Goal: Book appointment/travel/reservation

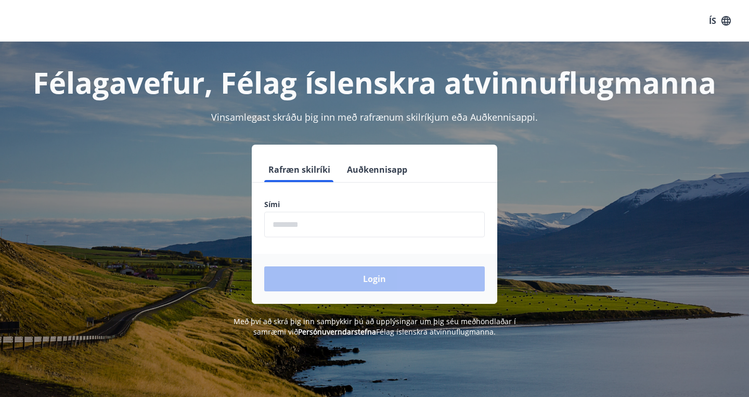
click at [457, 228] on input "phone" at bounding box center [374, 224] width 221 height 25
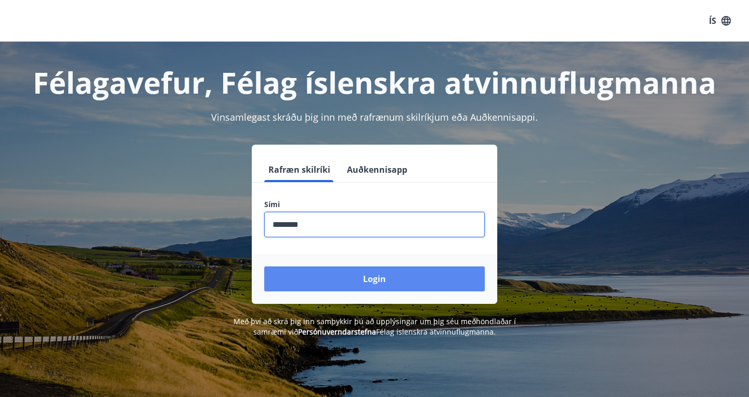
type input "********"
click at [443, 272] on button "Login" at bounding box center [374, 278] width 221 height 25
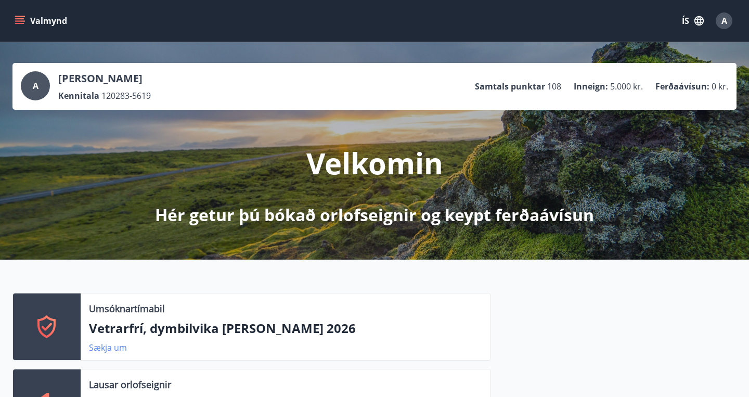
click at [106, 350] on link "Sækja um" at bounding box center [108, 347] width 38 height 11
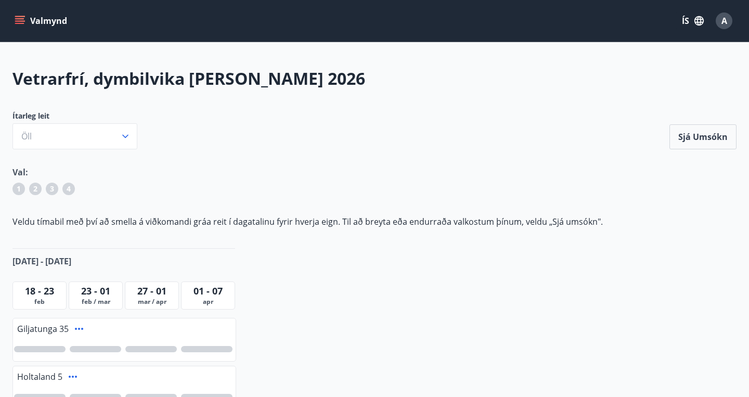
click at [32, 16] on button "Valmynd" at bounding box center [41, 20] width 59 height 19
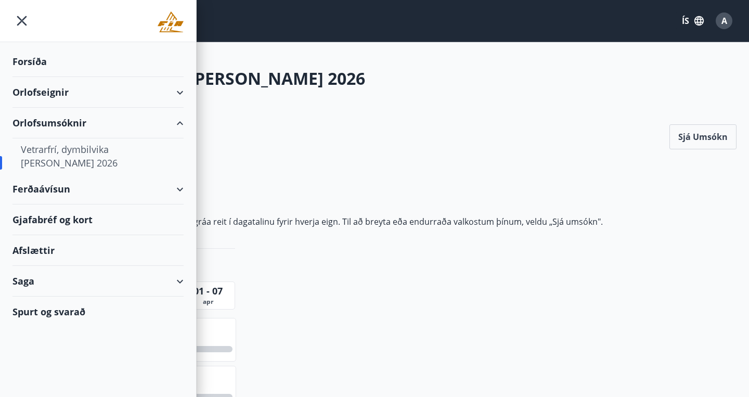
click at [44, 85] on div "Orlofseignir" at bounding box center [97, 92] width 171 height 31
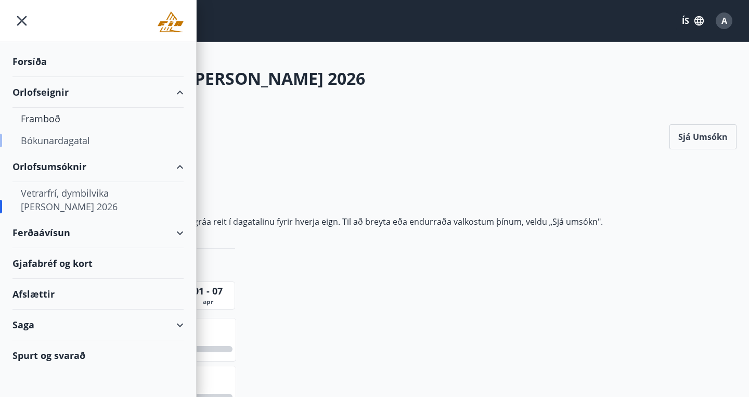
click at [43, 139] on div "Bókunardagatal" at bounding box center [98, 141] width 155 height 22
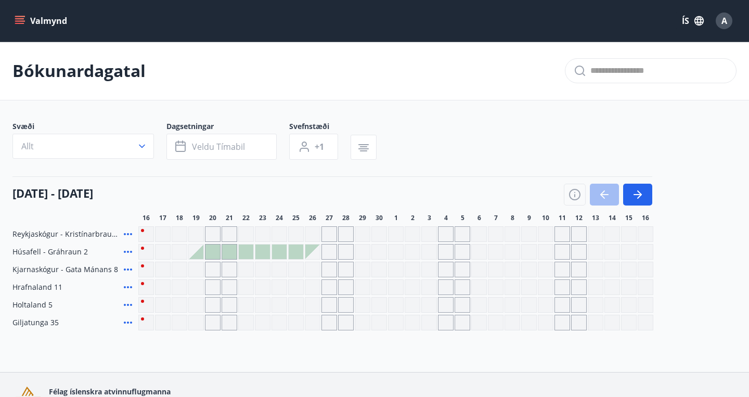
click at [181, 267] on div "Gráir dagar eru ekki bókanlegir" at bounding box center [180, 270] width 16 height 16
click at [197, 269] on div "Gráir dagar eru ekki bókanlegir" at bounding box center [196, 270] width 16 height 16
click at [290, 189] on div "16 september - 16 október" at bounding box center [332, 190] width 640 height 29
click at [198, 252] on div at bounding box center [196, 252] width 15 height 15
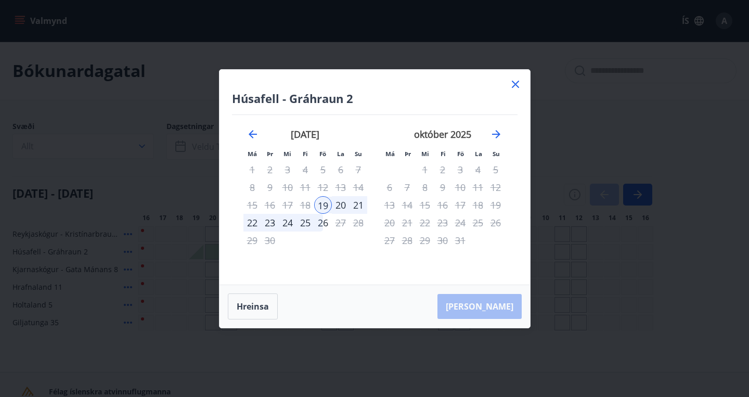
click at [514, 83] on icon at bounding box center [515, 84] width 12 height 12
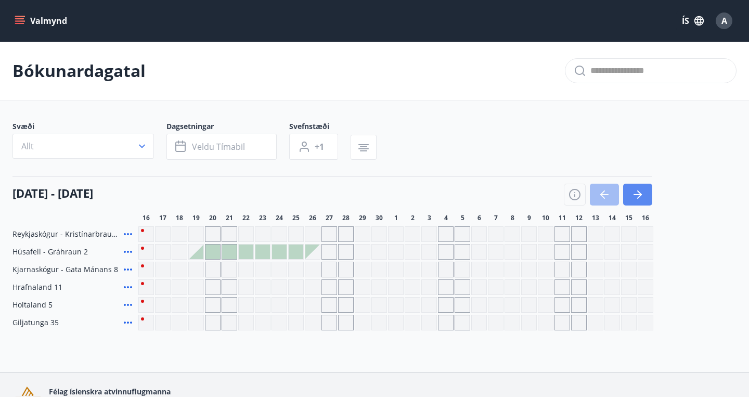
click at [634, 194] on icon "button" at bounding box center [638, 194] width 12 height 12
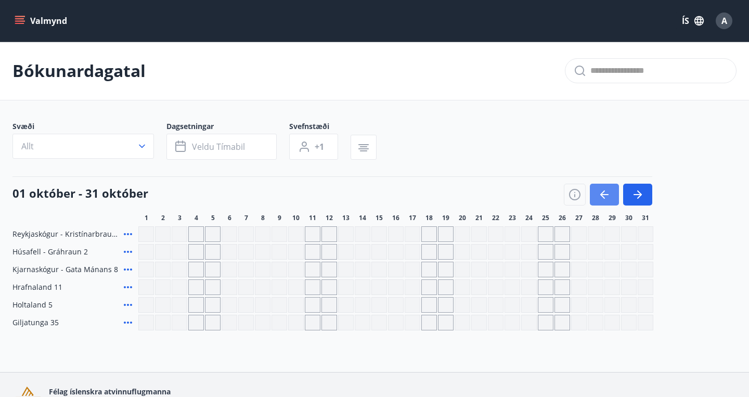
click at [608, 191] on icon "button" at bounding box center [604, 194] width 12 height 12
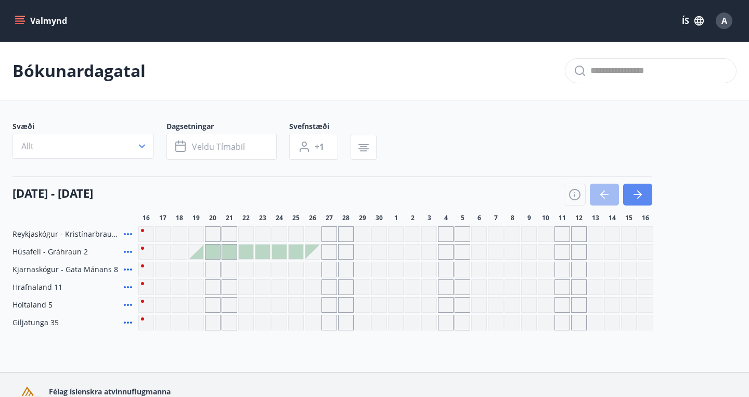
click at [639, 194] on icon "button" at bounding box center [638, 194] width 12 height 12
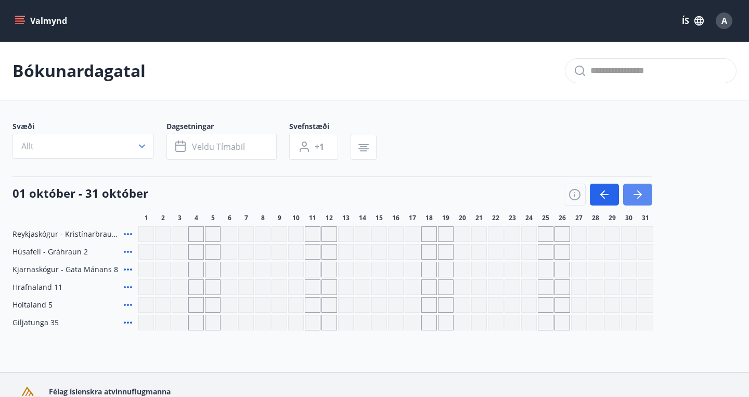
click at [639, 194] on icon "button" at bounding box center [638, 194] width 12 height 12
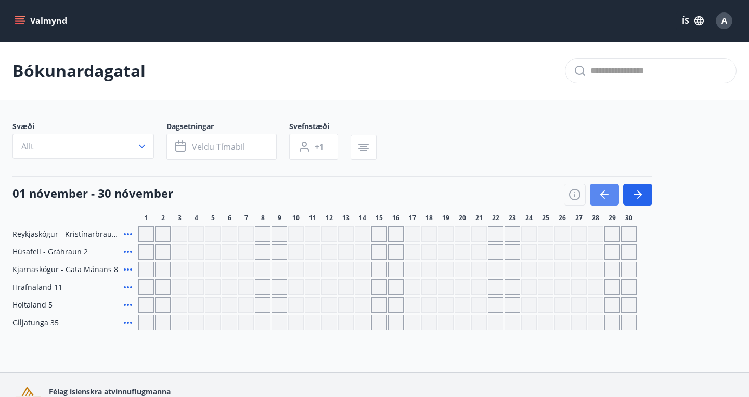
click at [605, 194] on icon "button" at bounding box center [604, 194] width 12 height 12
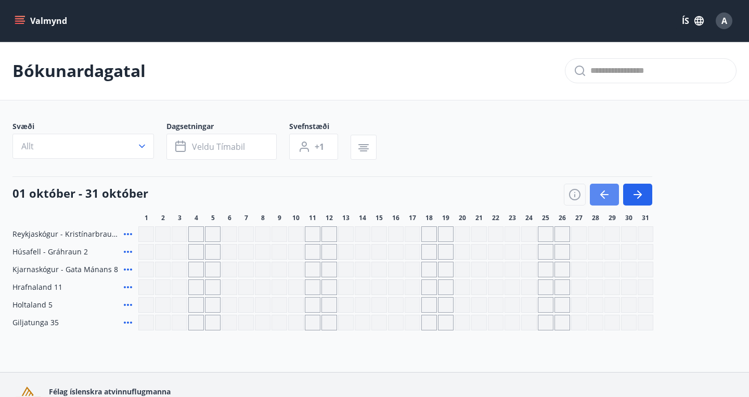
click at [605, 194] on icon "button" at bounding box center [604, 194] width 12 height 12
